Goal: Navigation & Orientation: Find specific page/section

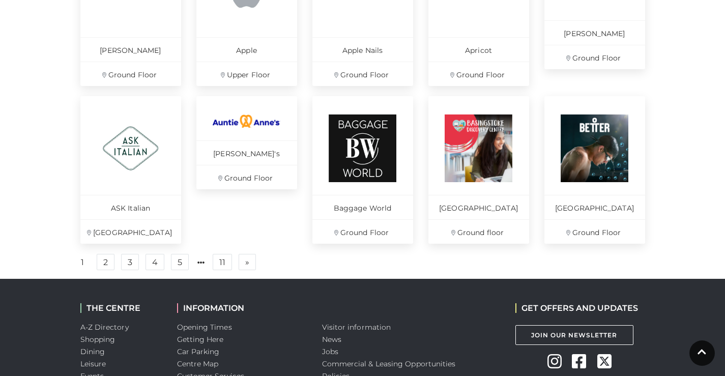
scroll to position [699, 0]
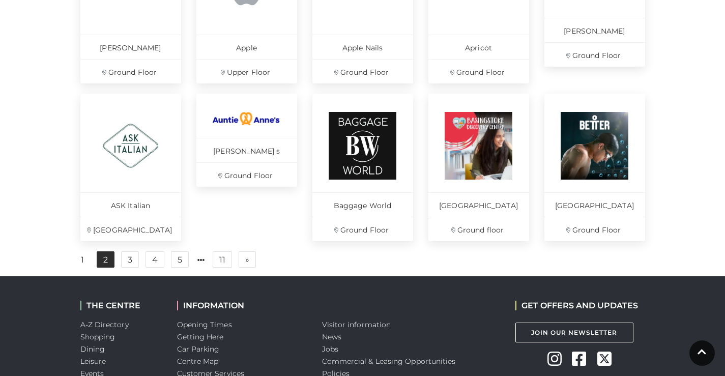
click at [106, 267] on link "2" at bounding box center [106, 260] width 18 height 16
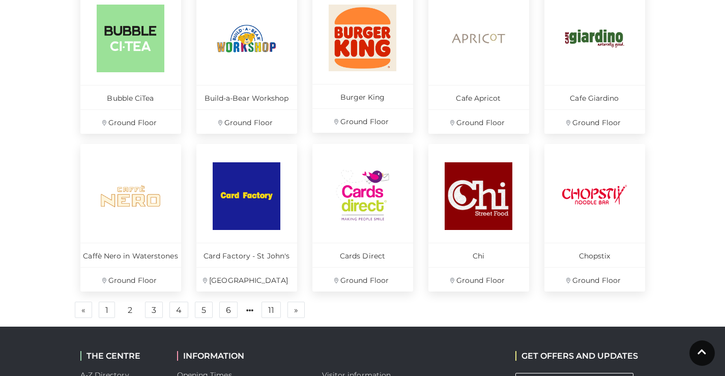
scroll to position [662, 0]
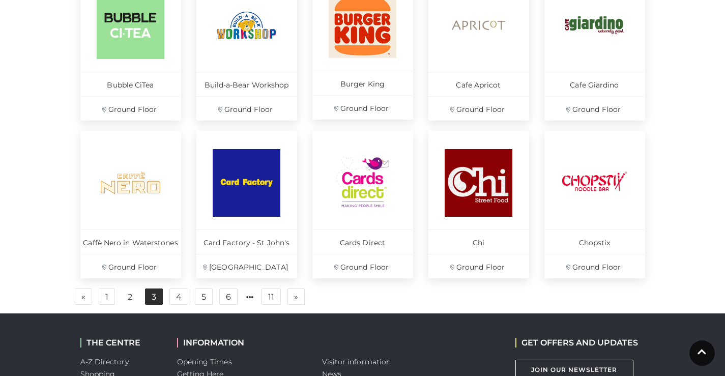
click at [153, 294] on link "3" at bounding box center [154, 297] width 18 height 16
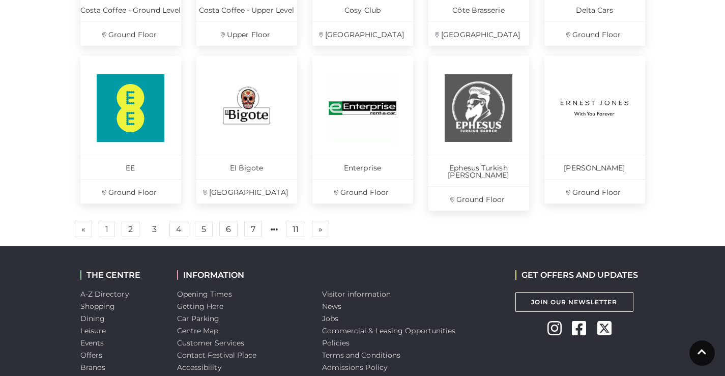
scroll to position [736, 0]
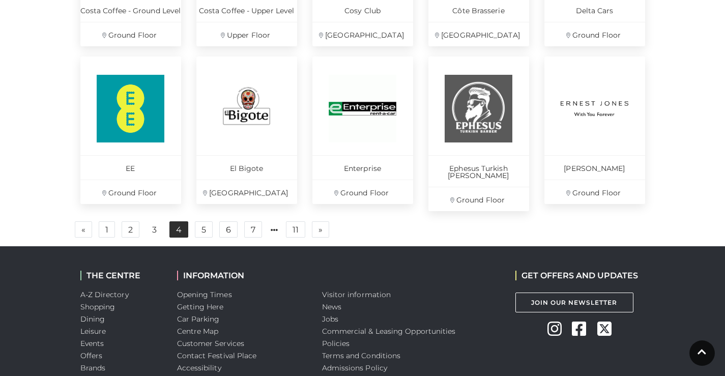
click at [181, 228] on link "4" at bounding box center [179, 229] width 19 height 16
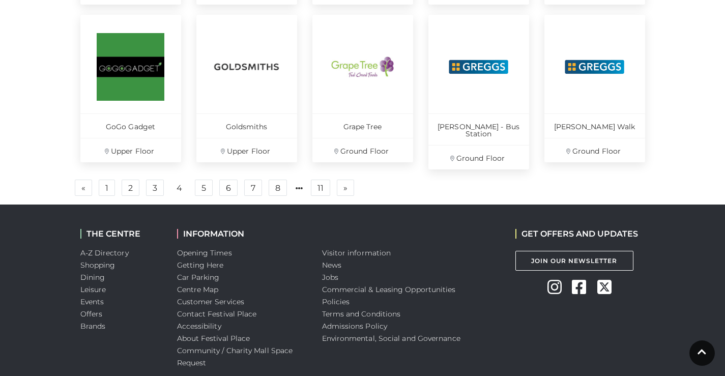
scroll to position [804, 0]
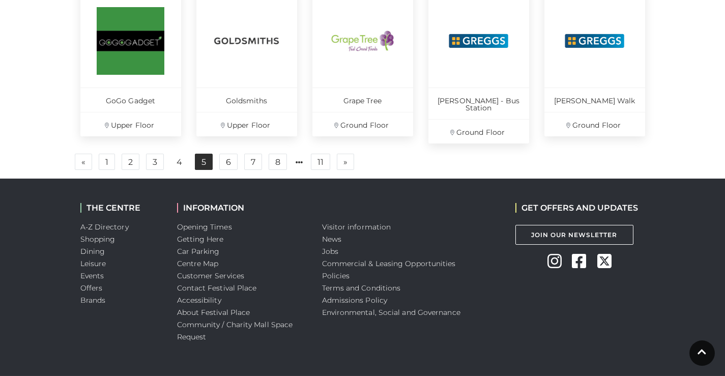
click at [201, 159] on link "5" at bounding box center [204, 162] width 18 height 16
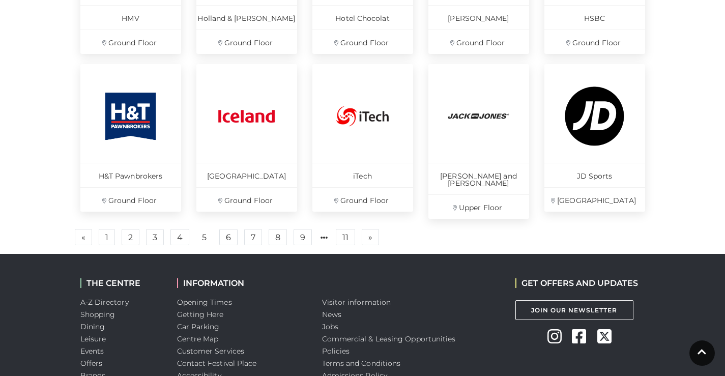
scroll to position [739, 0]
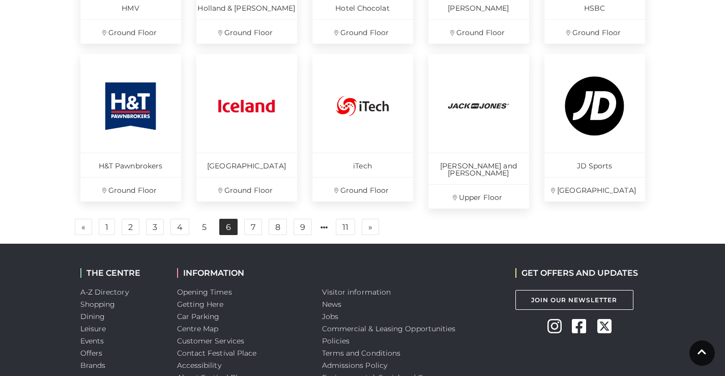
click at [231, 219] on link "6" at bounding box center [228, 227] width 18 height 16
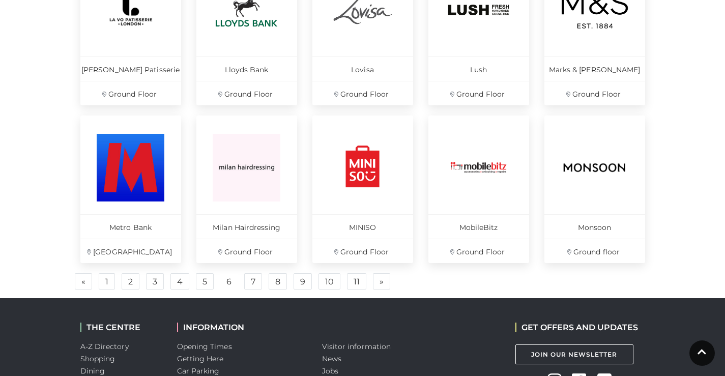
scroll to position [694, 0]
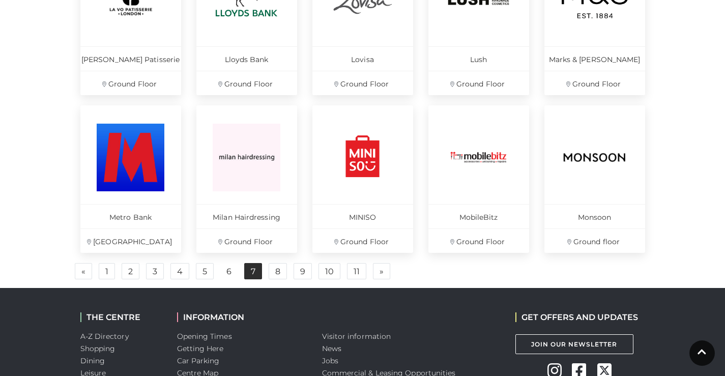
click at [253, 270] on link "7" at bounding box center [253, 271] width 18 height 16
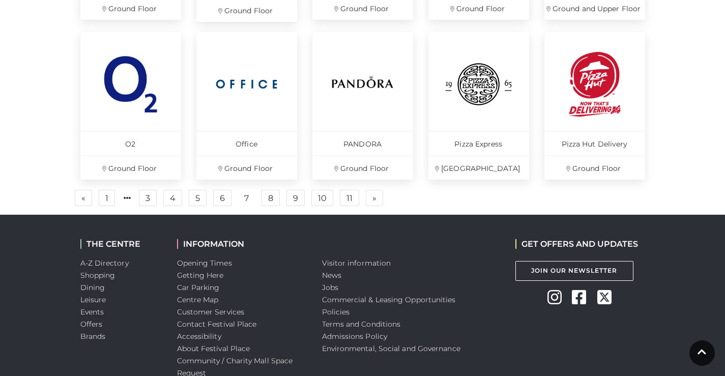
scroll to position [771, 0]
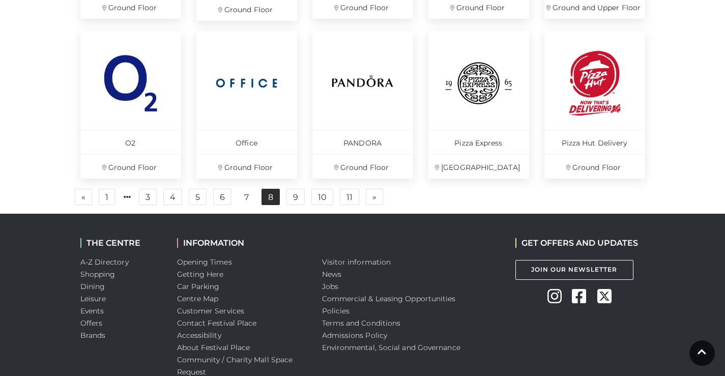
click at [271, 199] on link "8" at bounding box center [271, 197] width 18 height 16
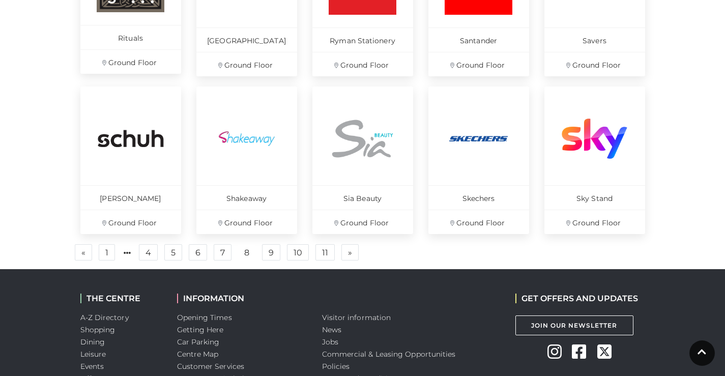
scroll to position [707, 0]
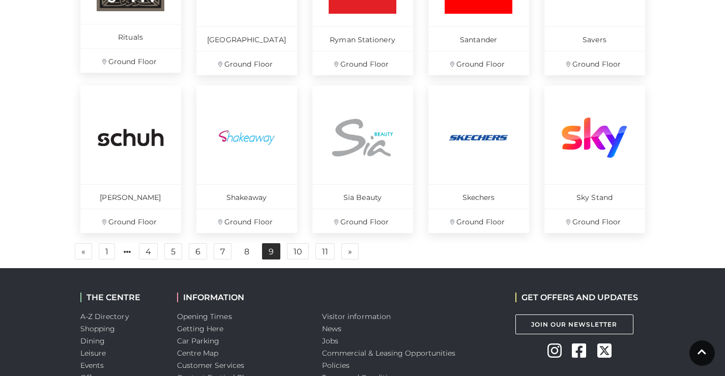
click at [276, 254] on link "9" at bounding box center [271, 251] width 18 height 16
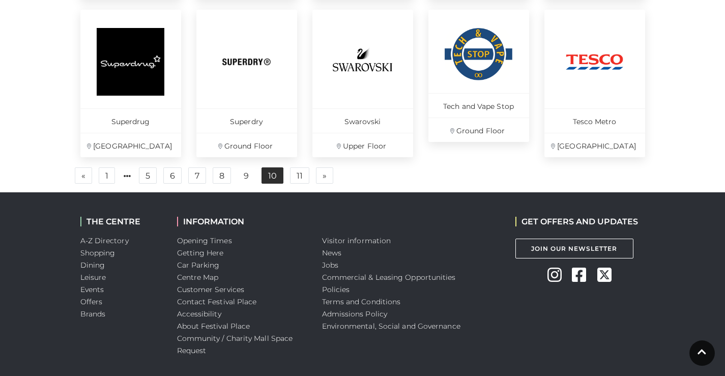
click at [273, 174] on link "10" at bounding box center [273, 175] width 22 height 16
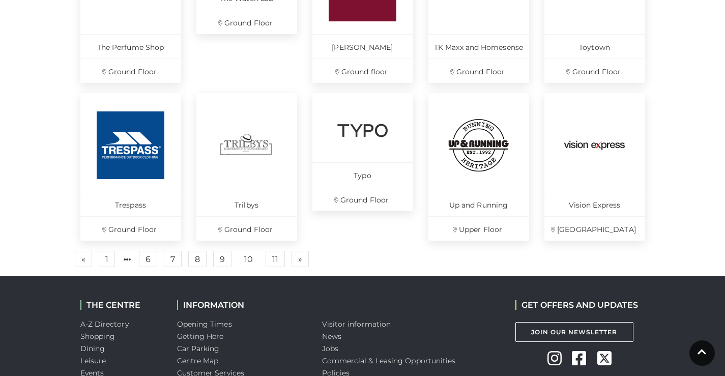
scroll to position [700, 0]
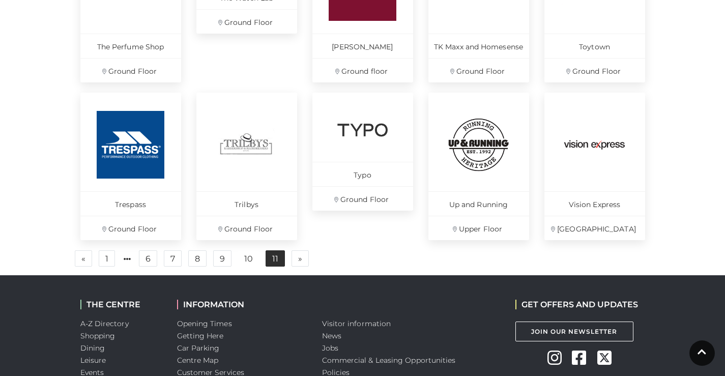
click at [273, 259] on link "11" at bounding box center [275, 258] width 19 height 16
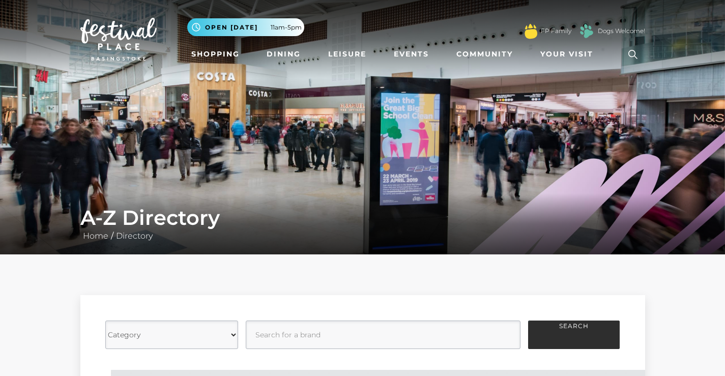
scroll to position [672, 0]
